Goal: Information Seeking & Learning: Check status

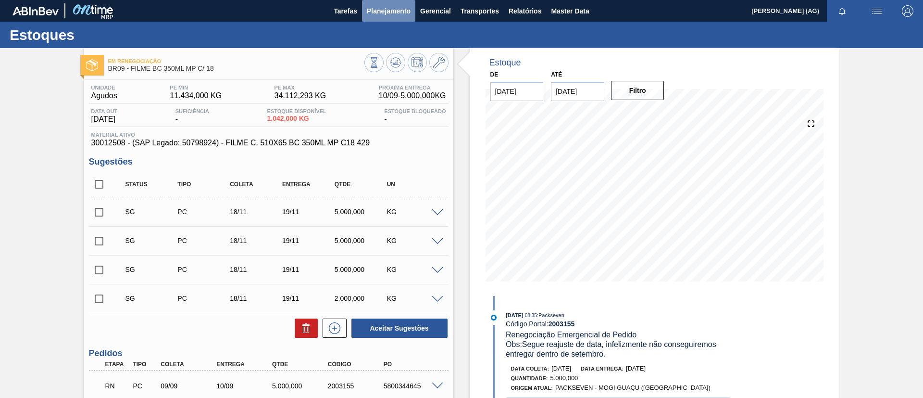
click at [395, 13] on span "Planejamento" at bounding box center [389, 11] width 44 height 12
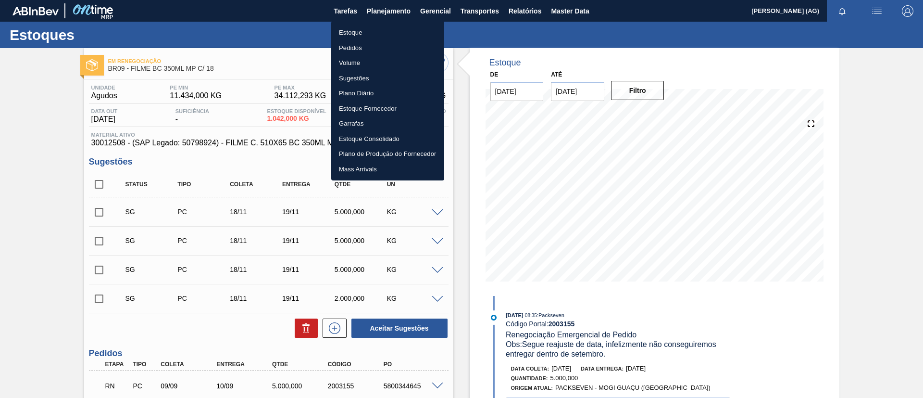
click at [383, 33] on li "Estoque" at bounding box center [387, 32] width 113 height 15
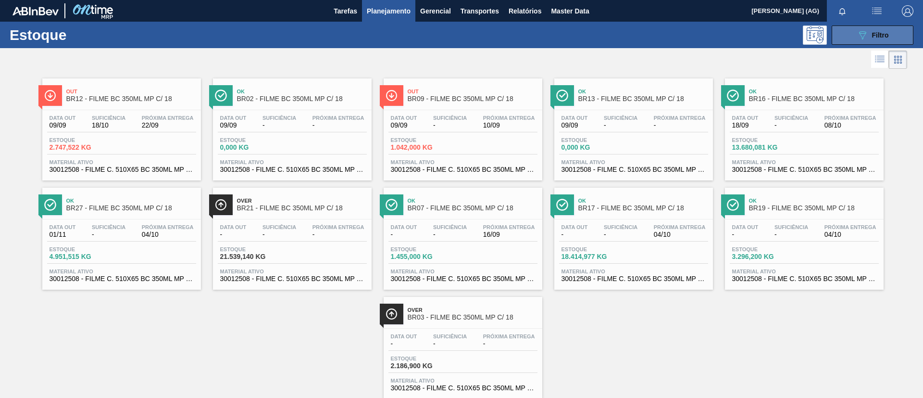
click at [865, 35] on icon "089F7B8B-B2A5-4AFE-B5C0-19BA573D28AC" at bounding box center [863, 35] width 12 height 12
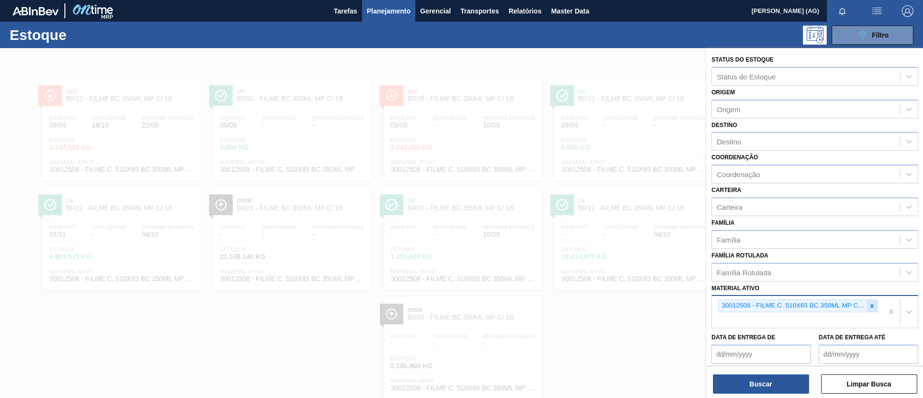
click at [867, 307] on div at bounding box center [872, 305] width 11 height 12
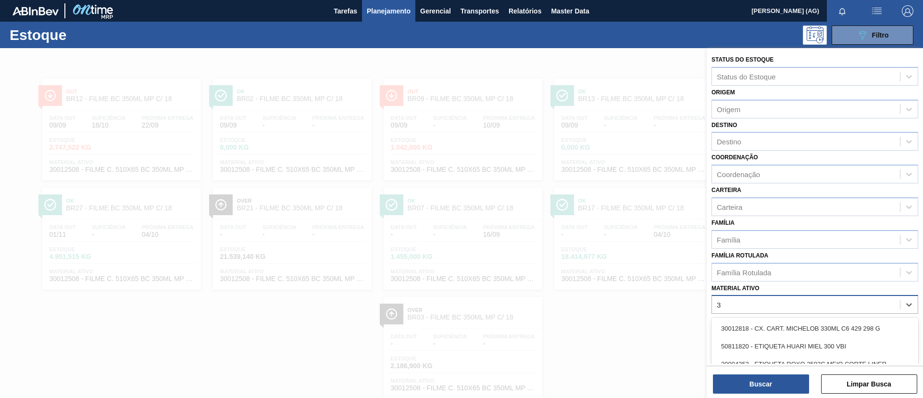
scroll to position [25, 0]
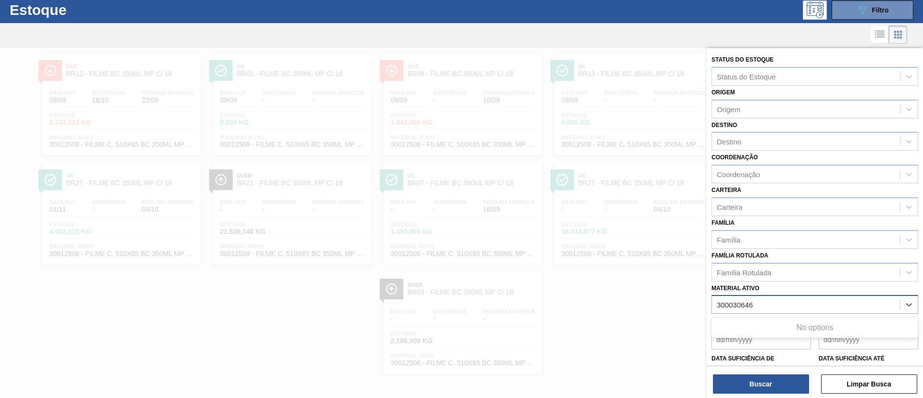
type ativo "300030646"
type ativo "30030646"
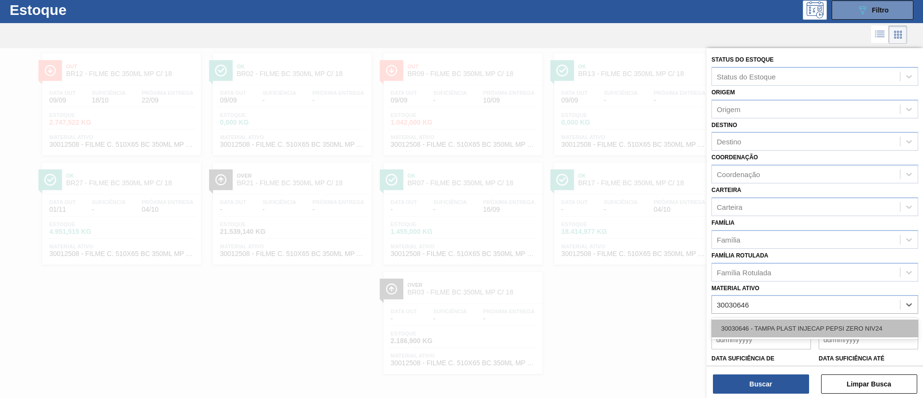
click at [792, 323] on div "30030646 - TAMPA PLAST INJECAP PEPSI ZERO NIV24" at bounding box center [814, 328] width 207 height 18
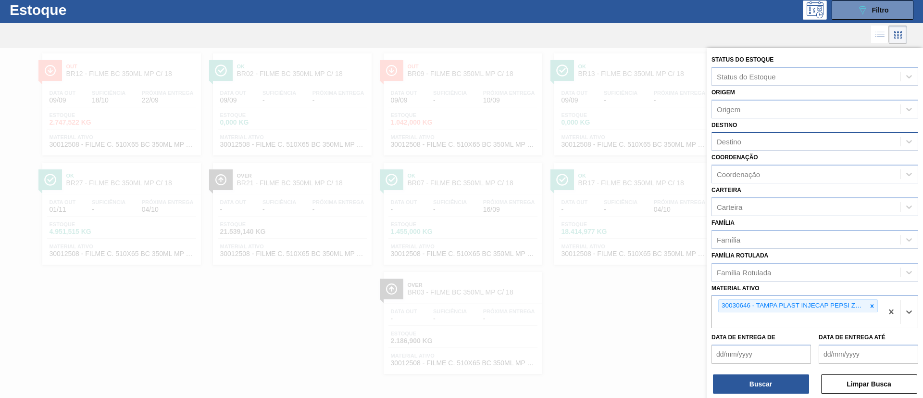
click at [752, 140] on div "Destino" at bounding box center [806, 142] width 188 height 14
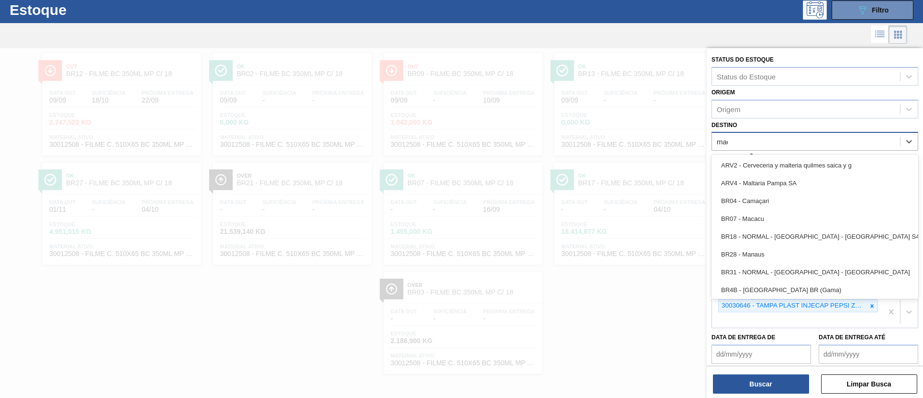
type input "maca"
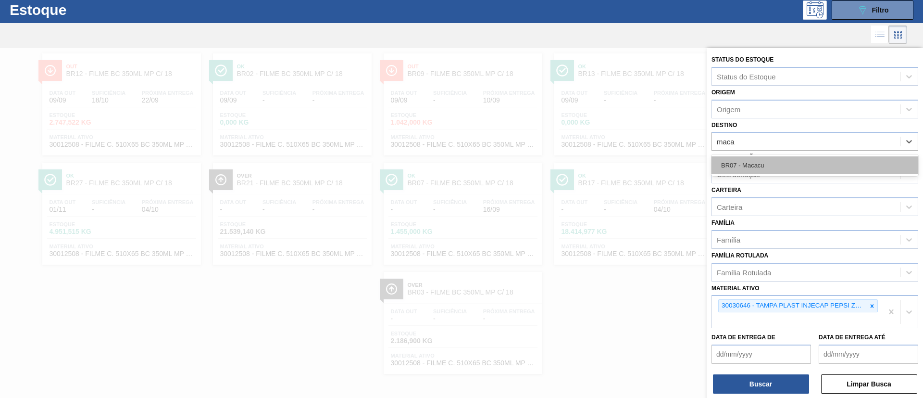
click at [759, 172] on div "BR07 - Macacu" at bounding box center [814, 165] width 207 height 18
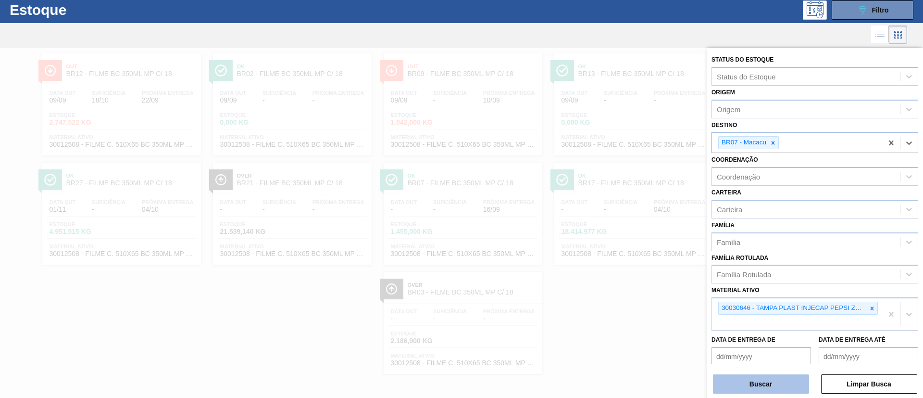
click at [797, 384] on button "Buscar" at bounding box center [761, 383] width 96 height 19
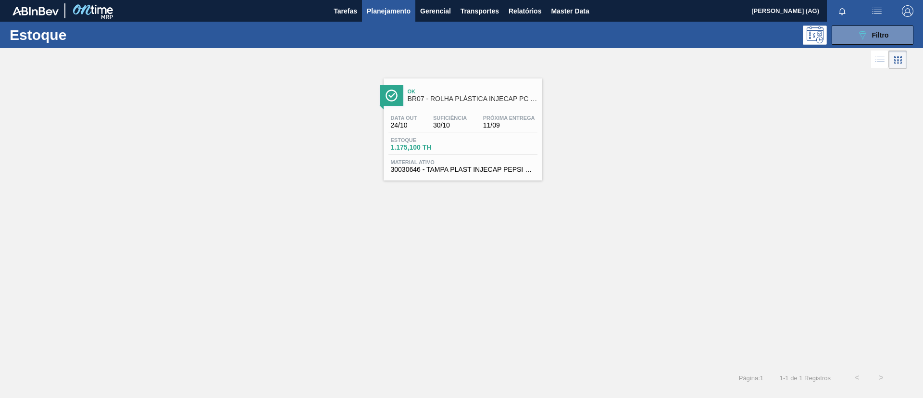
click at [391, 100] on img at bounding box center [392, 95] width 12 height 12
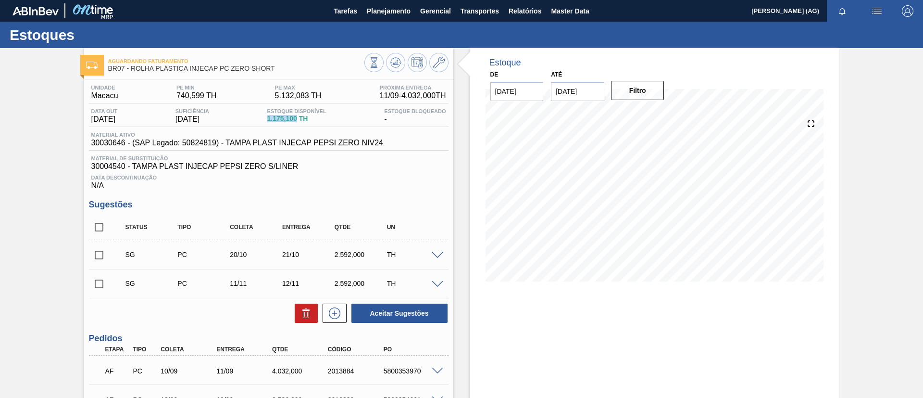
drag, startPoint x: 280, startPoint y: 120, endPoint x: 303, endPoint y: 123, distance: 22.8
click at [303, 123] on div "Estoque Disponível 1.175,100 TH" at bounding box center [297, 115] width 64 height 15
copy span "1.175,100"
drag, startPoint x: 173, startPoint y: 116, endPoint x: 229, endPoint y: 120, distance: 56.4
click at [229, 120] on div "Data out [DATE] Suficiência [DATE] Estoque Disponível 1.175,100 TH Estoque Bloq…" at bounding box center [269, 117] width 360 height 19
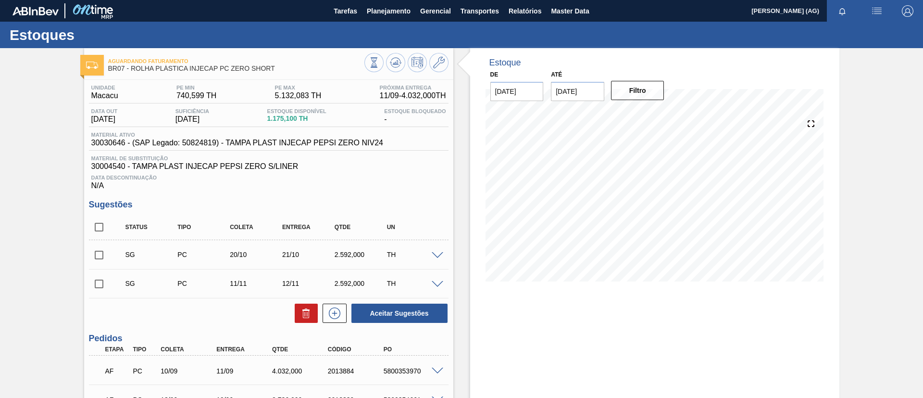
click at [678, 348] on div "Estoque De [DATE] Até [DATE] Filtro 11/09 Projeção de Estoque 4,507.104 [DOMAIN…" at bounding box center [654, 270] width 369 height 444
